Goal: Information Seeking & Learning: Understand process/instructions

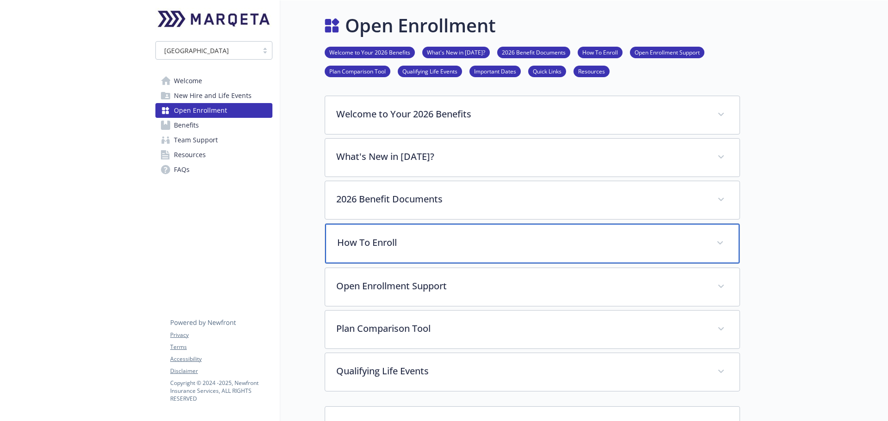
click at [381, 182] on p "How To Enroll" at bounding box center [521, 243] width 368 height 14
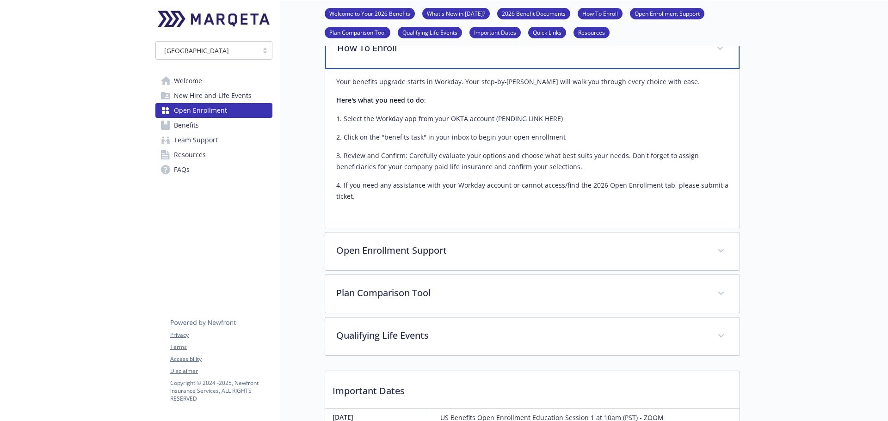
scroll to position [277, 0]
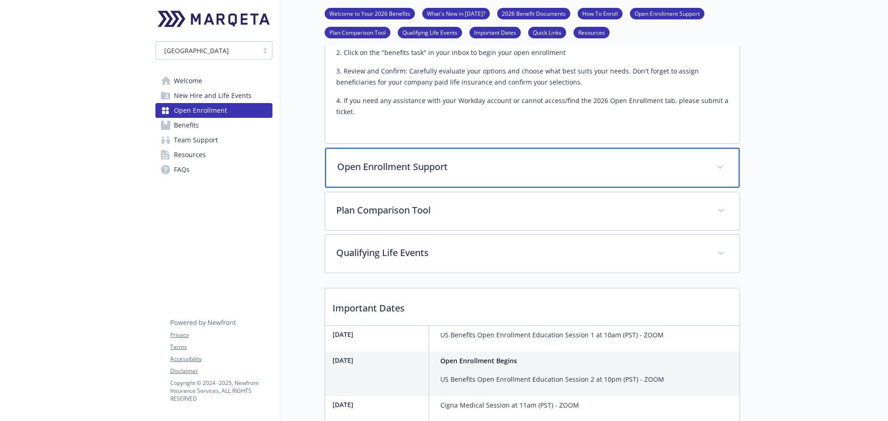
click at [385, 160] on div "Open Enrollment Support" at bounding box center [532, 168] width 414 height 40
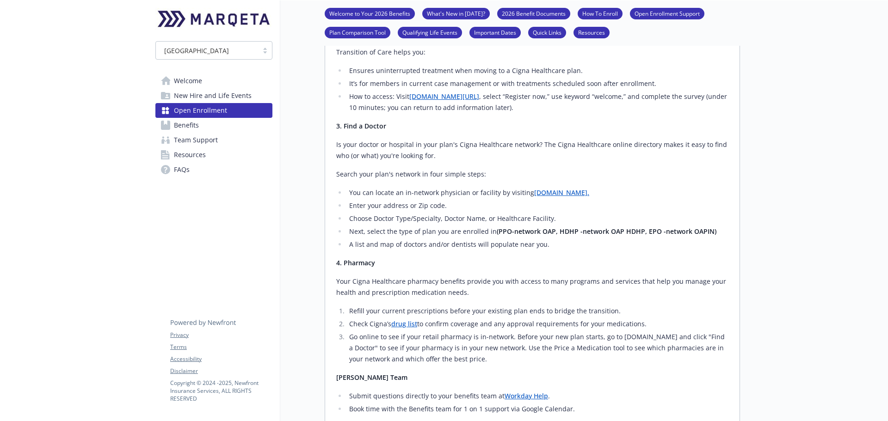
scroll to position [786, 0]
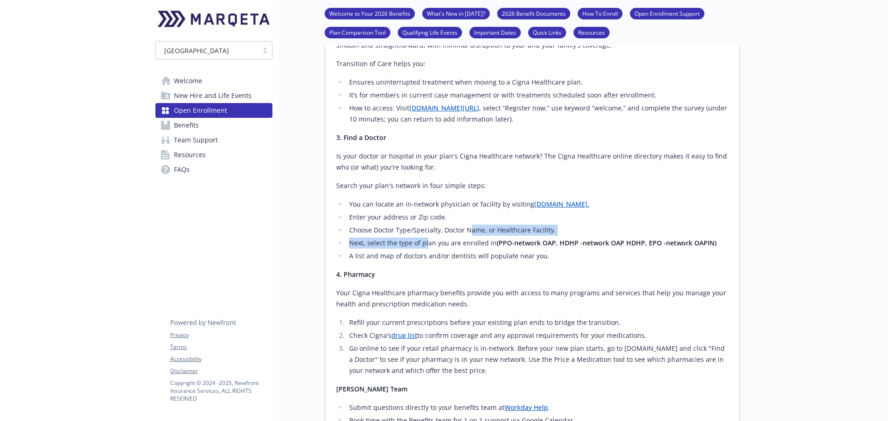
drag, startPoint x: 426, startPoint y: 229, endPoint x: 472, endPoint y: 225, distance: 46.0
click at [472, 182] on ul "You can locate an in-network physician or facility by visiting [DOMAIN_NAME]. E…" at bounding box center [532, 230] width 392 height 63
click at [466, 182] on div "Budgie Decision Support Tool Marqeta is offering a new way to pick the right be…" at bounding box center [532, 56] width 392 height 742
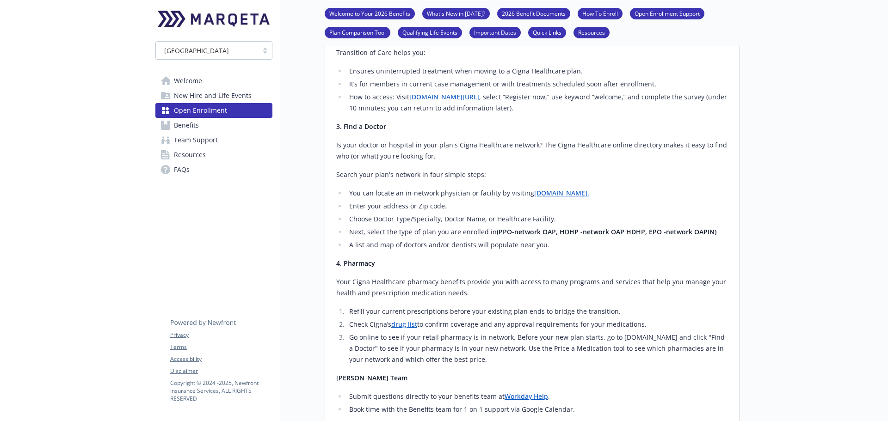
scroll to position [832, 0]
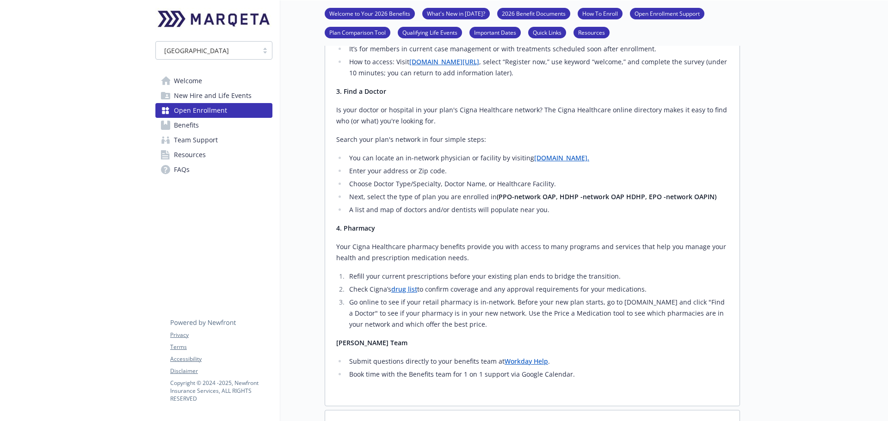
click at [466, 182] on li "Go online to see if your retail pharmacy is in-network. Before your new plan st…" at bounding box center [537, 313] width 382 height 33
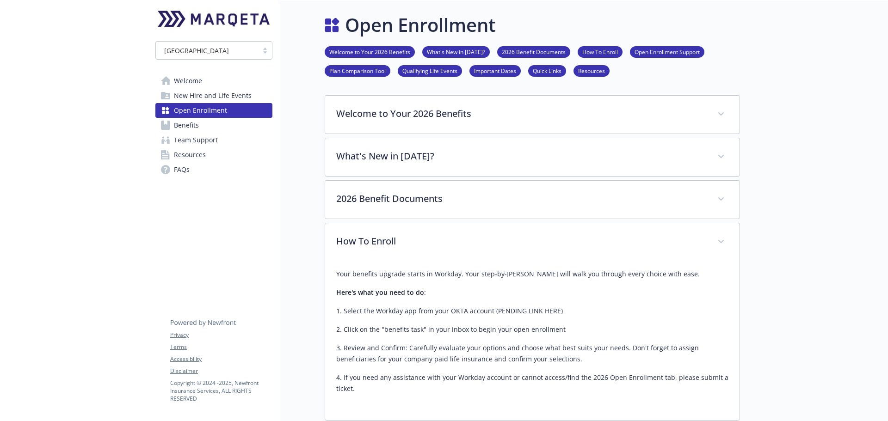
scroll to position [0, 0]
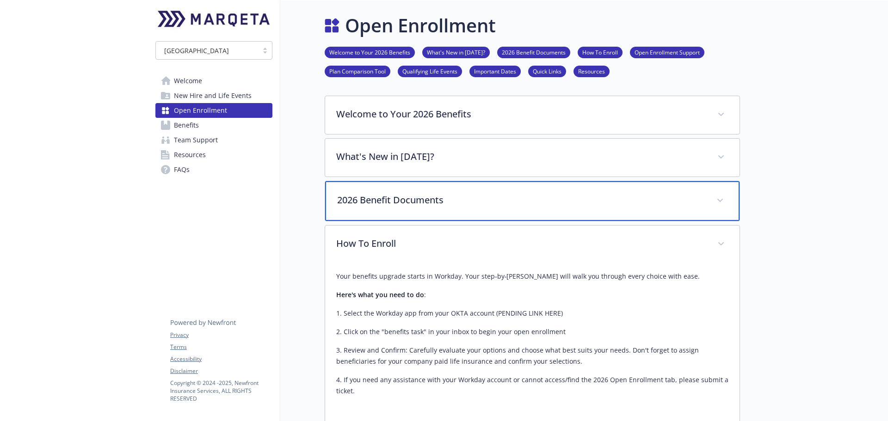
click at [420, 182] on p "2026 Benefit Documents" at bounding box center [521, 200] width 368 height 14
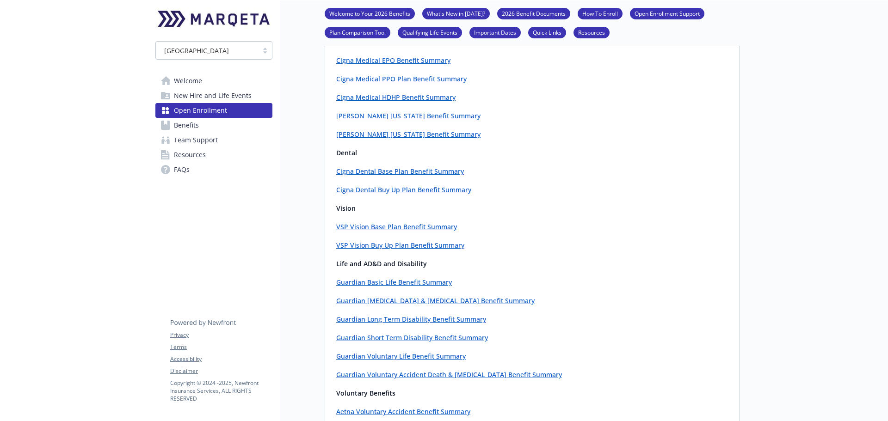
scroll to position [46, 0]
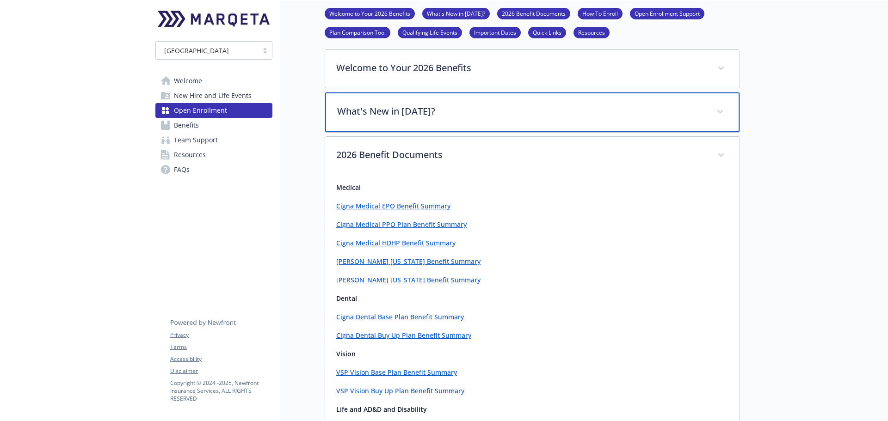
drag, startPoint x: 394, startPoint y: 115, endPoint x: 441, endPoint y: 141, distance: 53.4
click at [394, 115] on p "What's New in [DATE]?" at bounding box center [521, 111] width 368 height 14
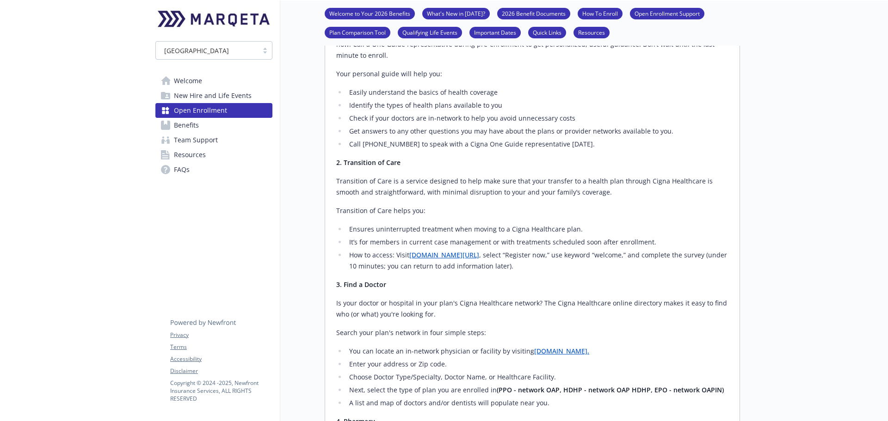
scroll to position [1803, 0]
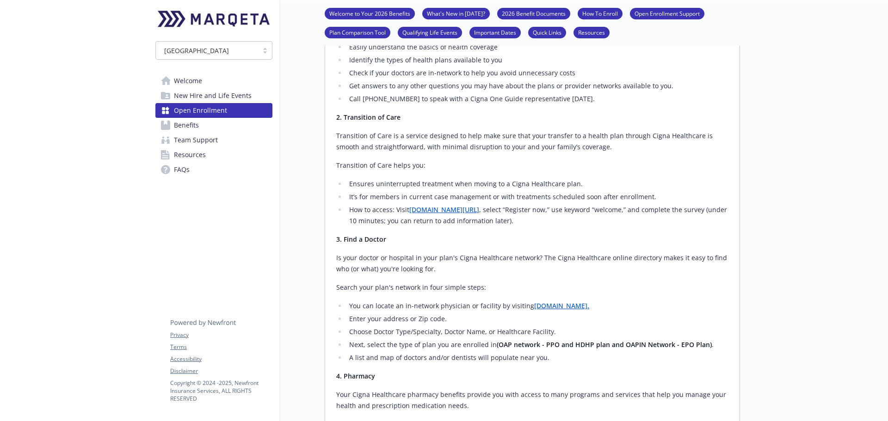
click at [467, 182] on link "[DOMAIN_NAME][URL]" at bounding box center [444, 209] width 70 height 9
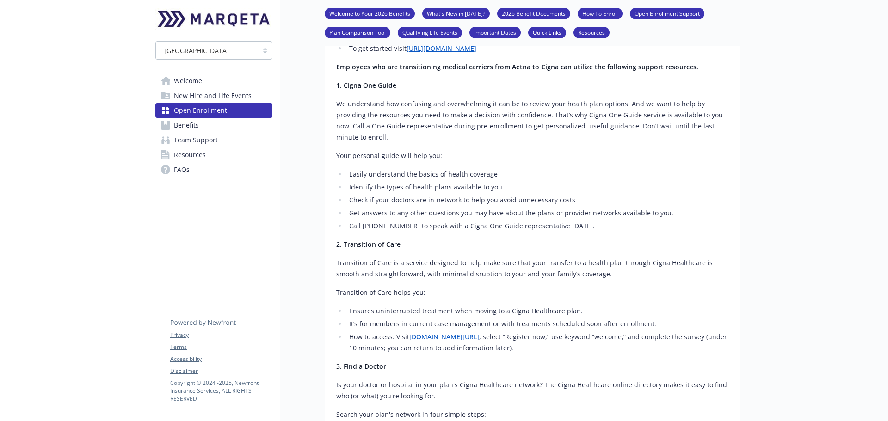
scroll to position [1664, 0]
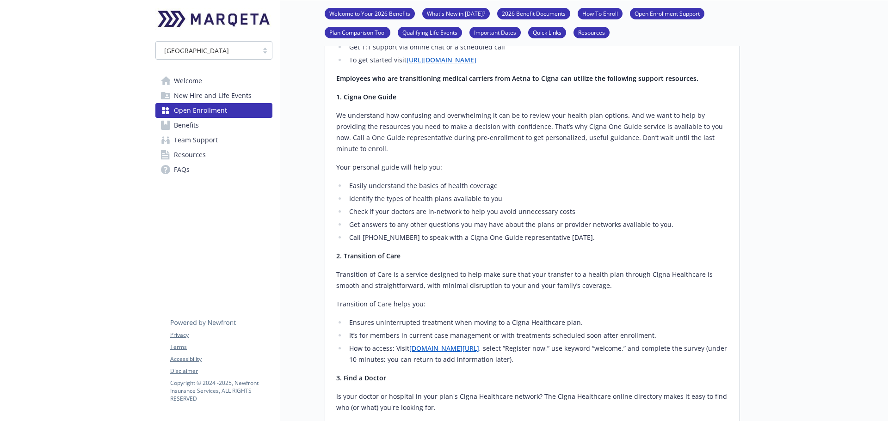
click at [444, 182] on li "Call [PHONE_NUMBER] to speak with a Cigna One Guide representative [DATE]." at bounding box center [537, 237] width 382 height 11
